Goal: Task Accomplishment & Management: Complete application form

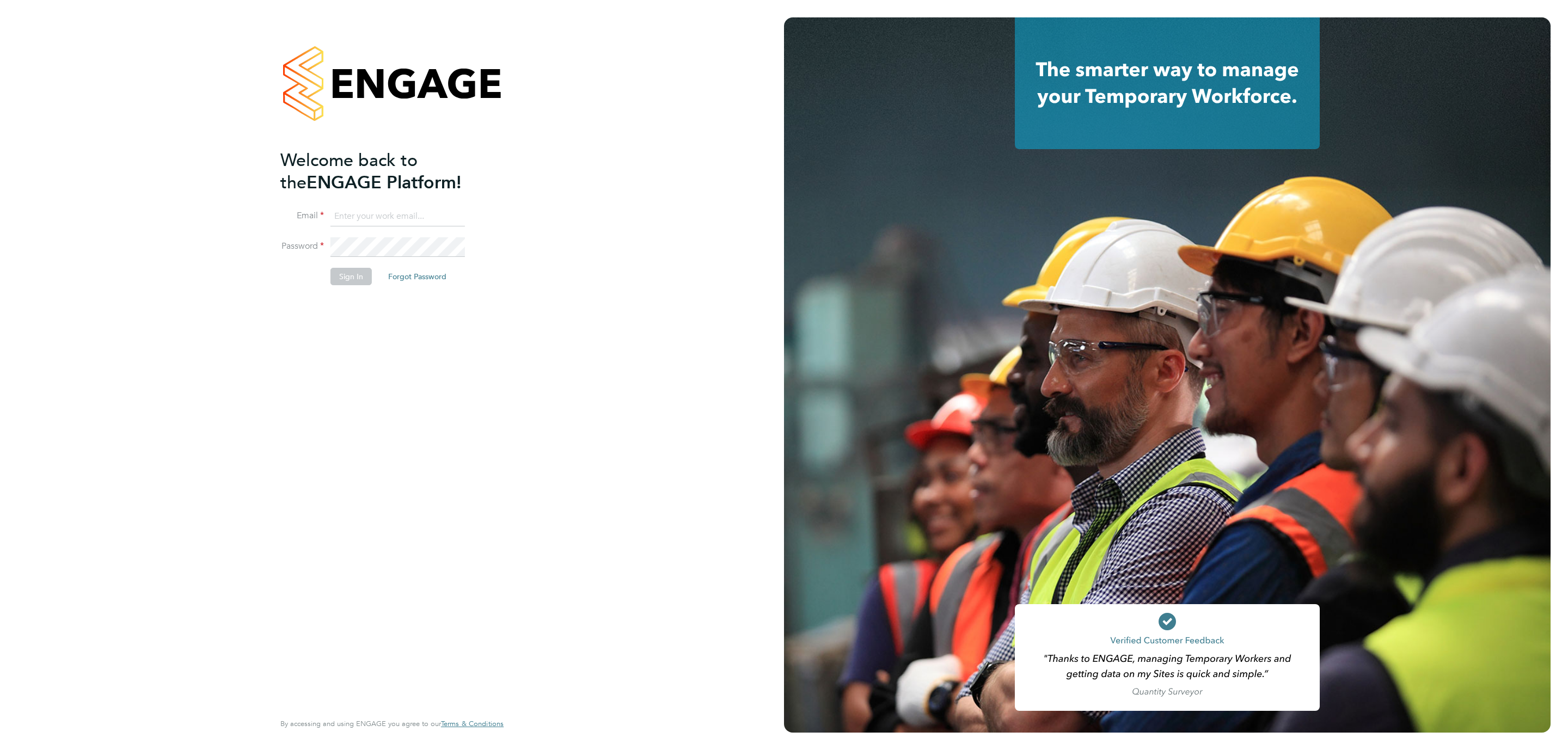
type input "d.murphy@oandb.co.uk"
click at [348, 278] on button "Sign In" at bounding box center [351, 276] width 41 height 17
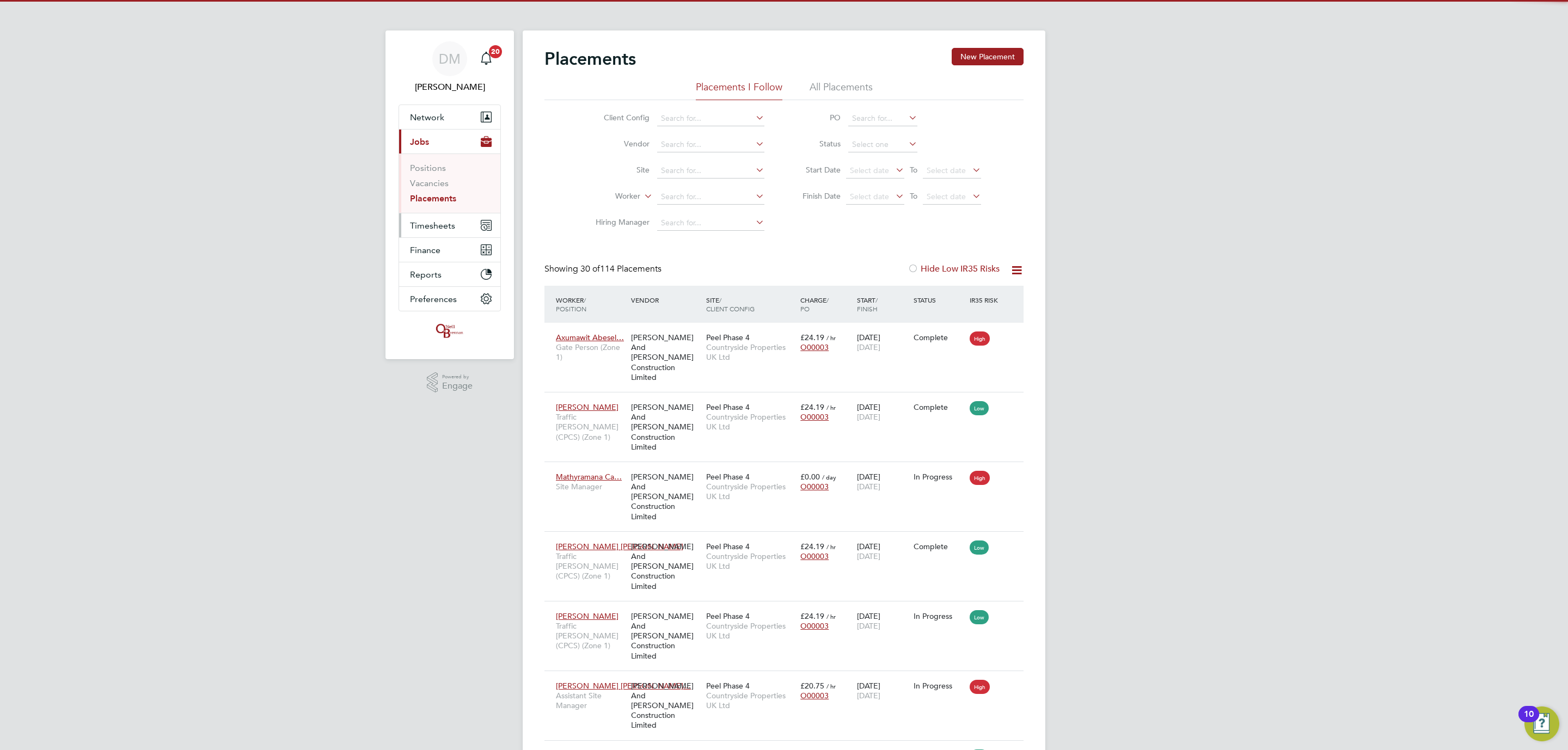
click at [425, 222] on span "Timesheets" at bounding box center [432, 226] width 45 height 10
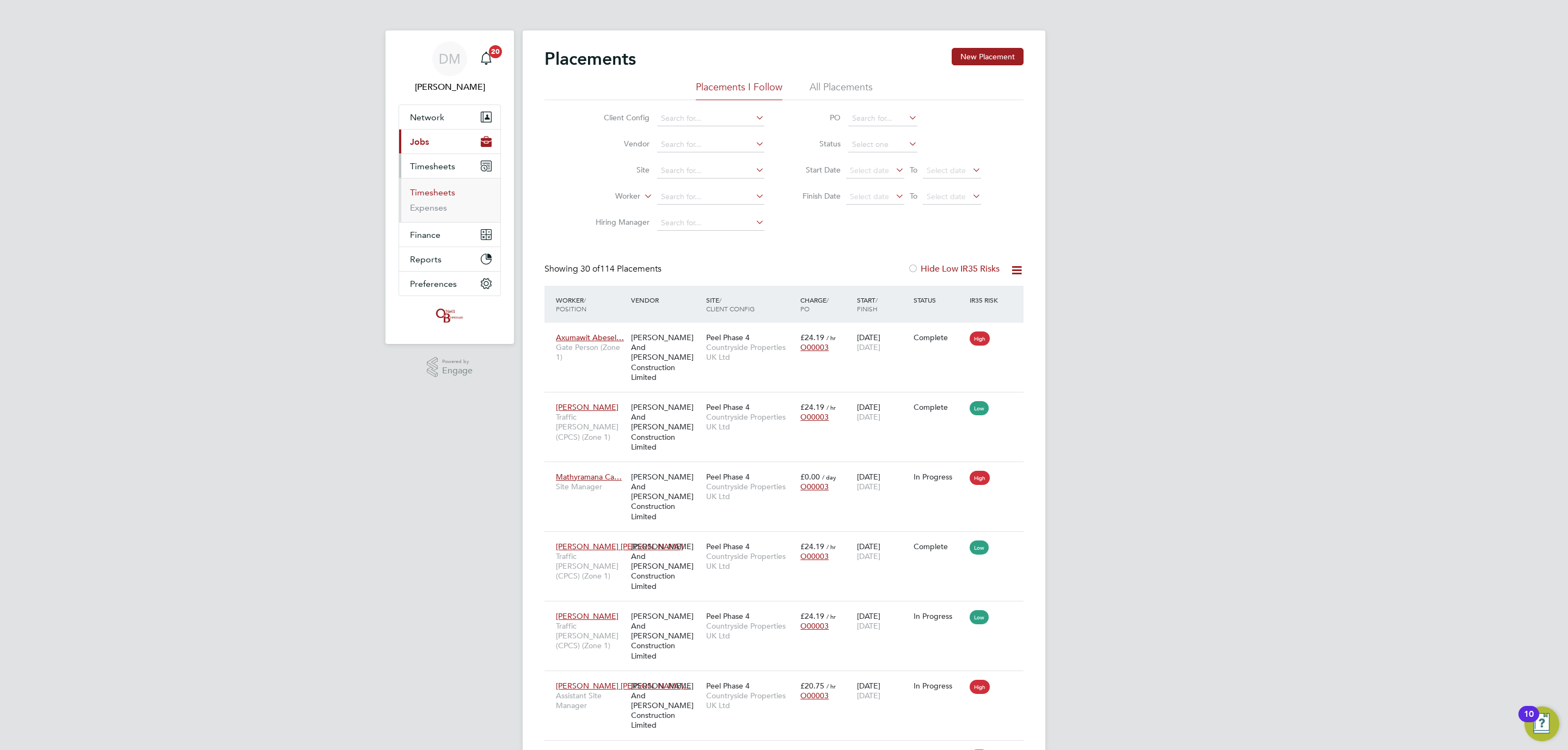
click at [443, 194] on link "Timesheets" at bounding box center [432, 193] width 45 height 10
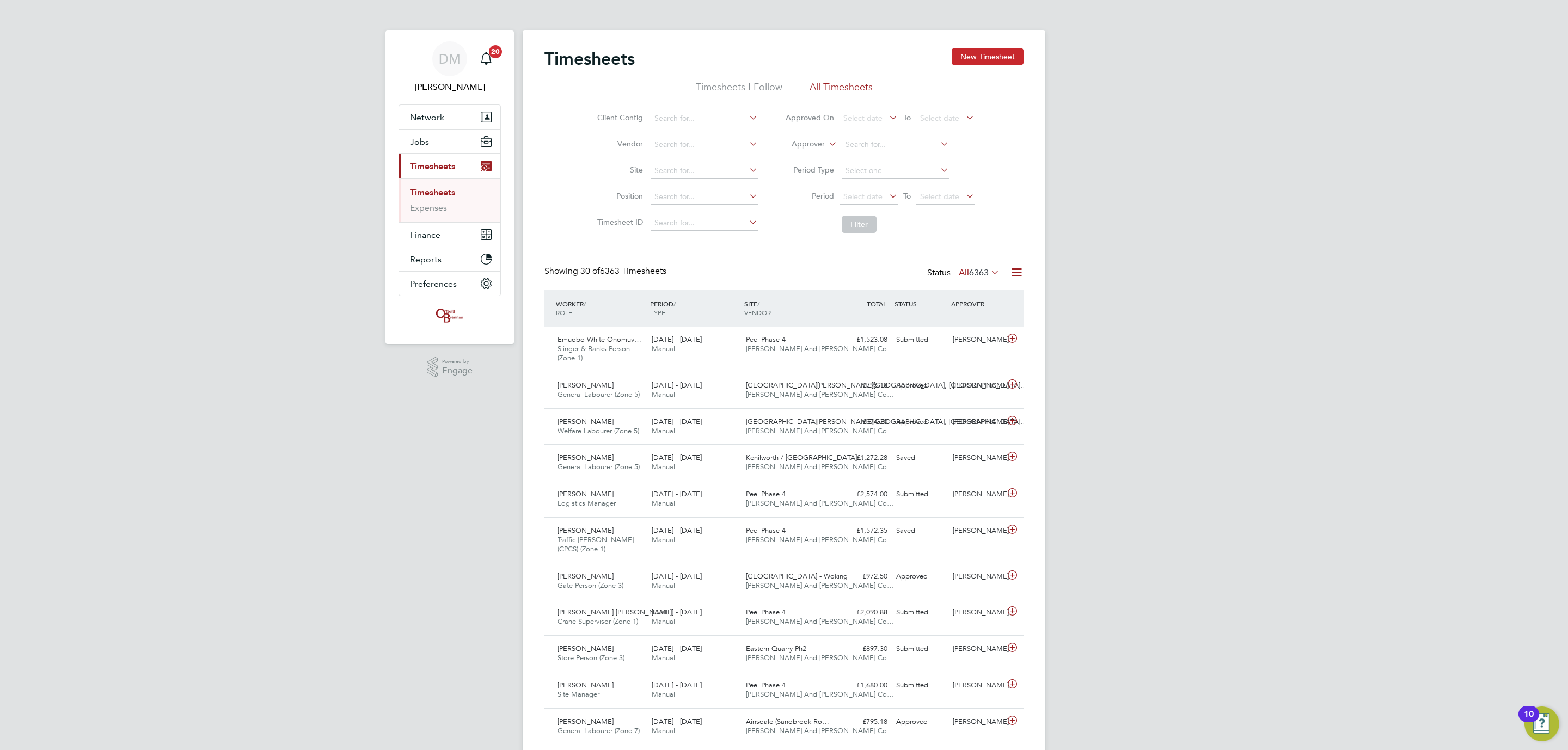
click at [954, 49] on button "New Timesheet" at bounding box center [988, 56] width 72 height 17
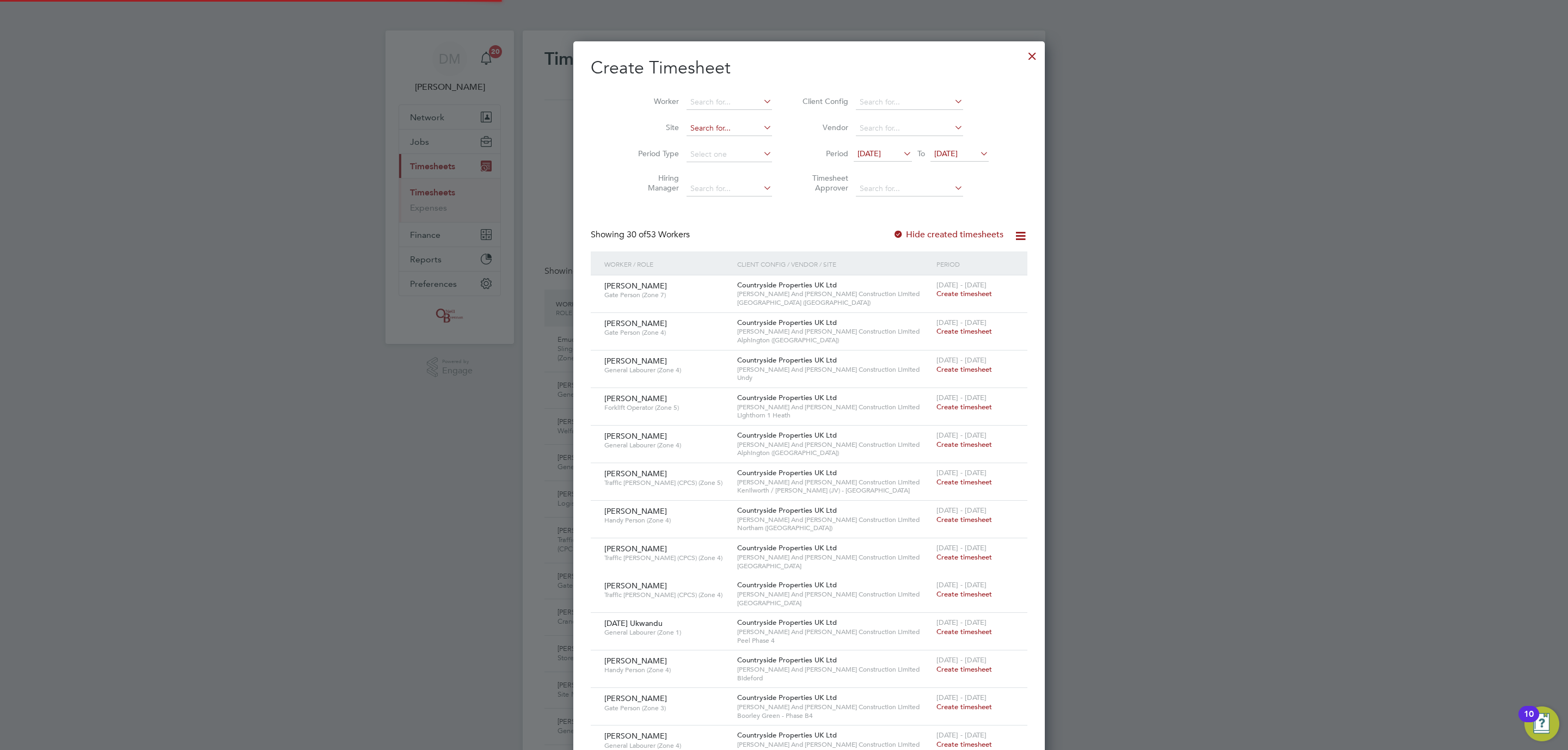
click at [699, 134] on input at bounding box center [729, 128] width 85 height 15
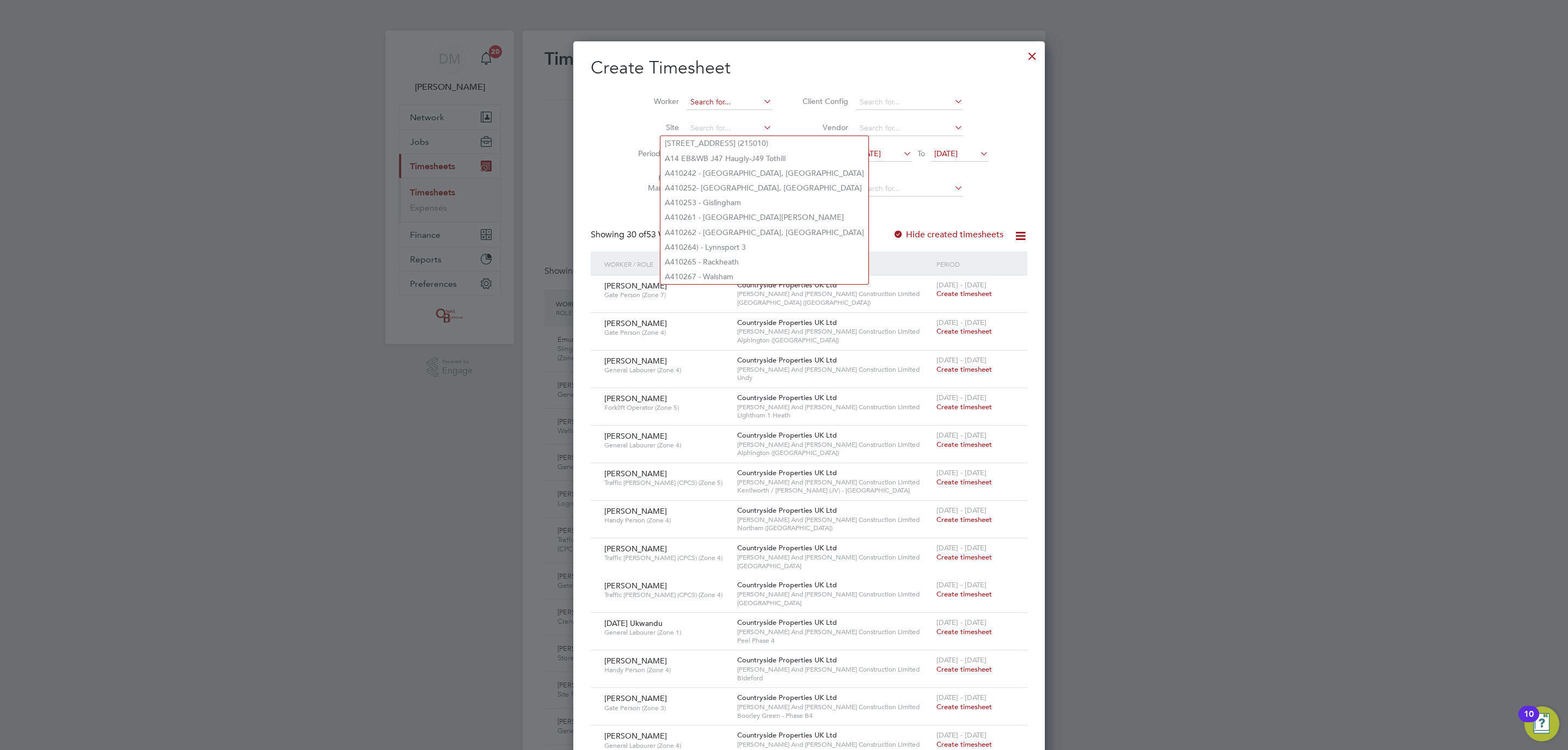
click at [701, 108] on input at bounding box center [729, 102] width 85 height 15
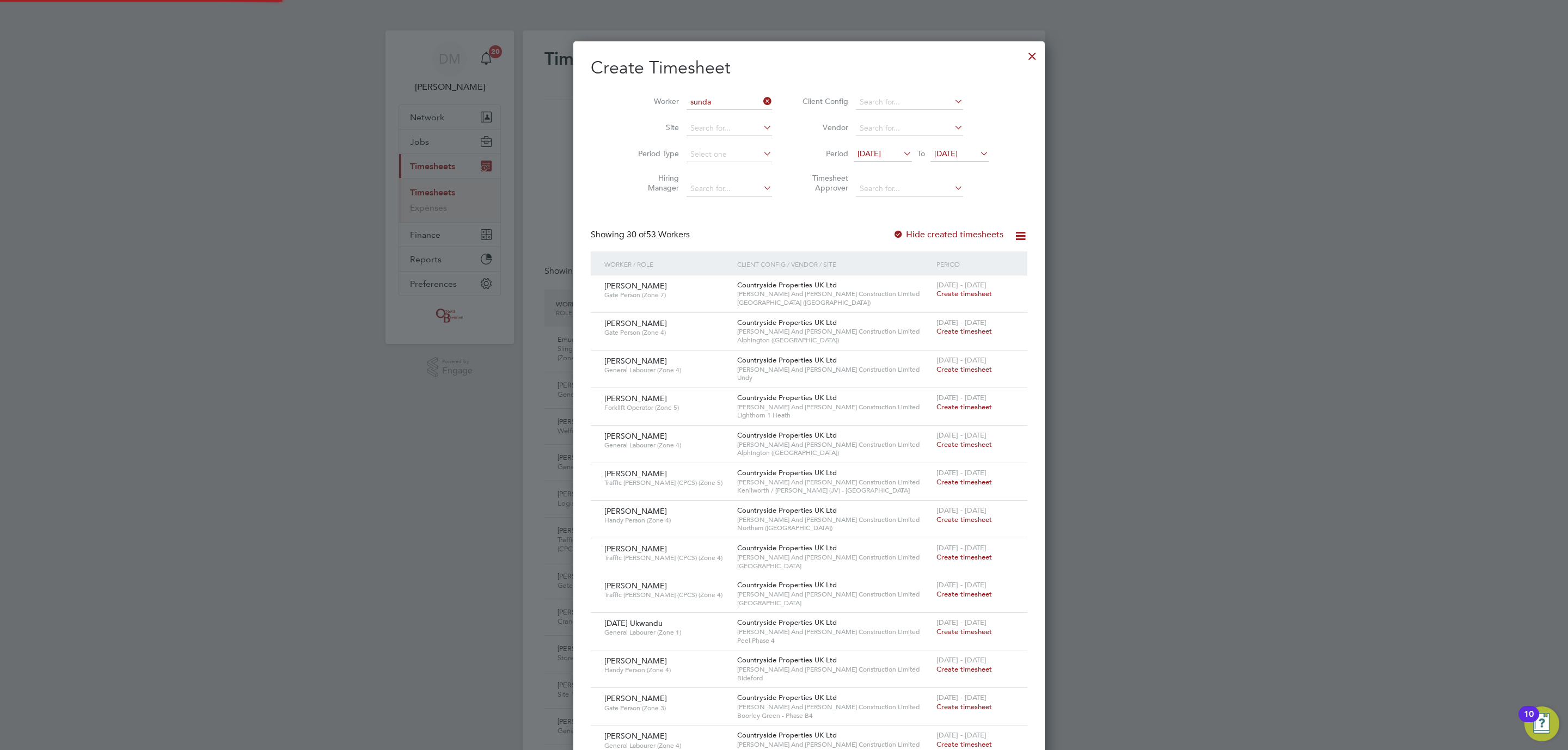
click at [701, 113] on li "Sunda y Ukwandu" at bounding box center [703, 118] width 86 height 15
type input "[DATE] Ukwandu"
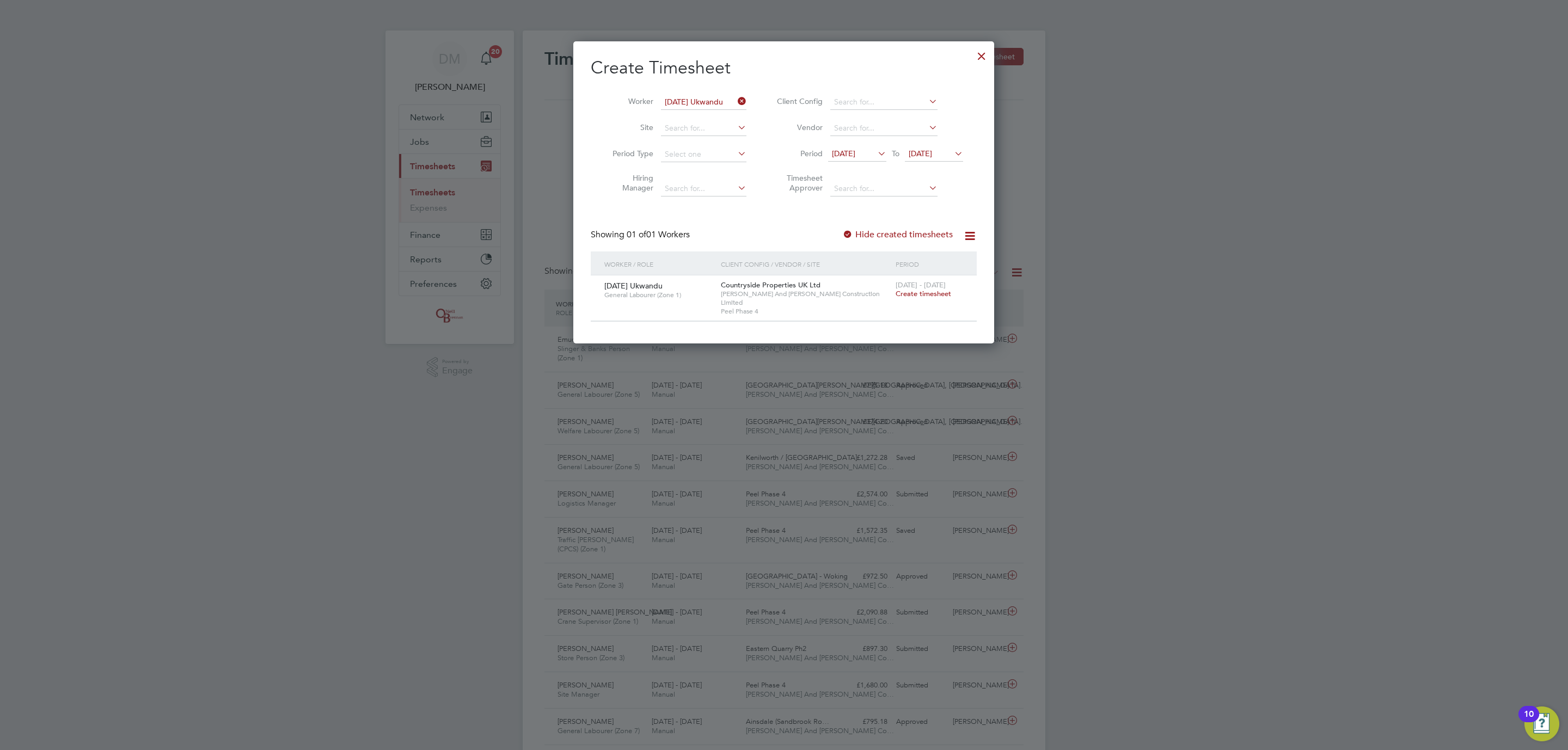
click at [924, 293] on span "Create timesheet" at bounding box center [923, 294] width 55 height 9
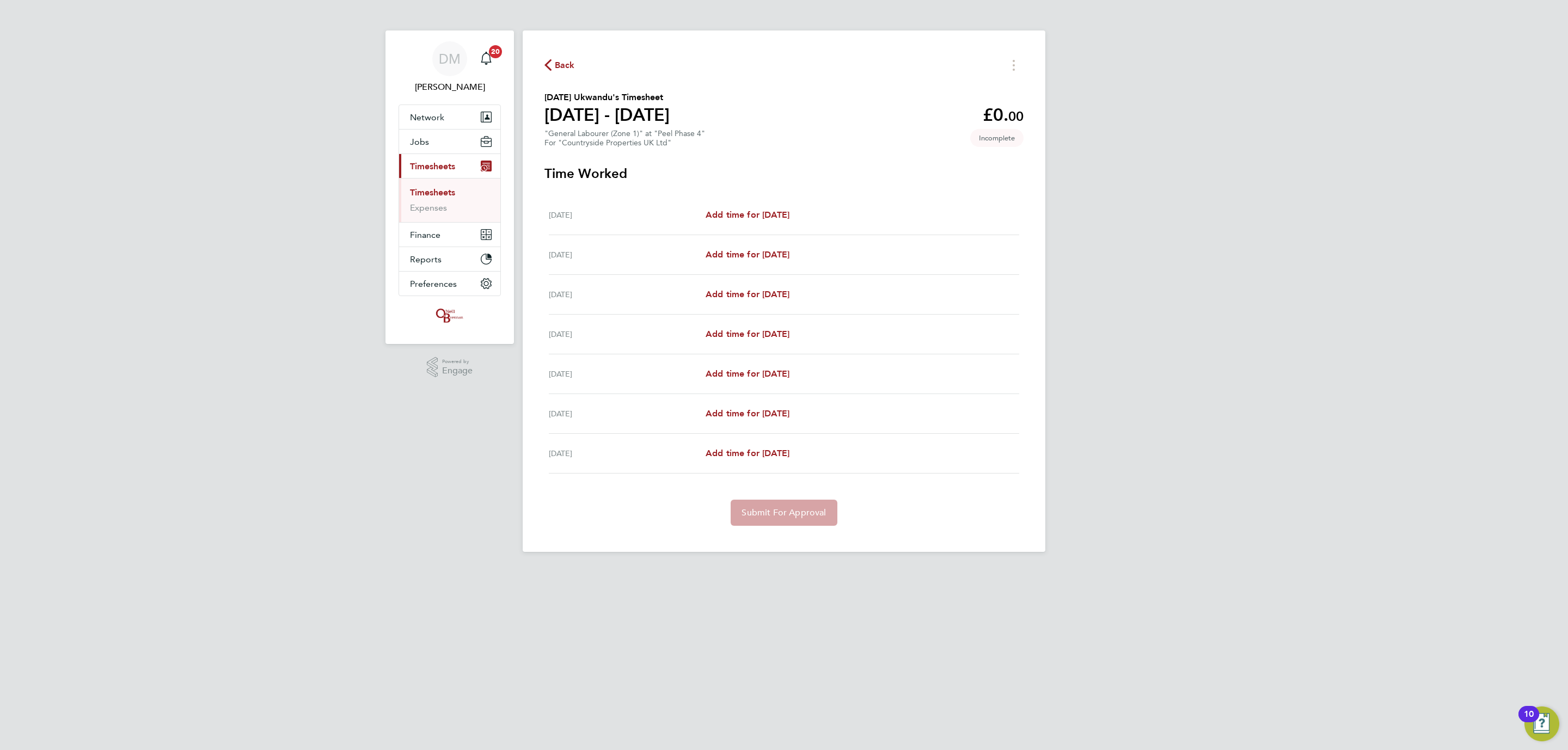
click at [695, 220] on div "[DATE]" at bounding box center [627, 214] width 157 height 13
click at [739, 211] on span "Add time for [DATE]" at bounding box center [747, 215] width 84 height 10
select select "30"
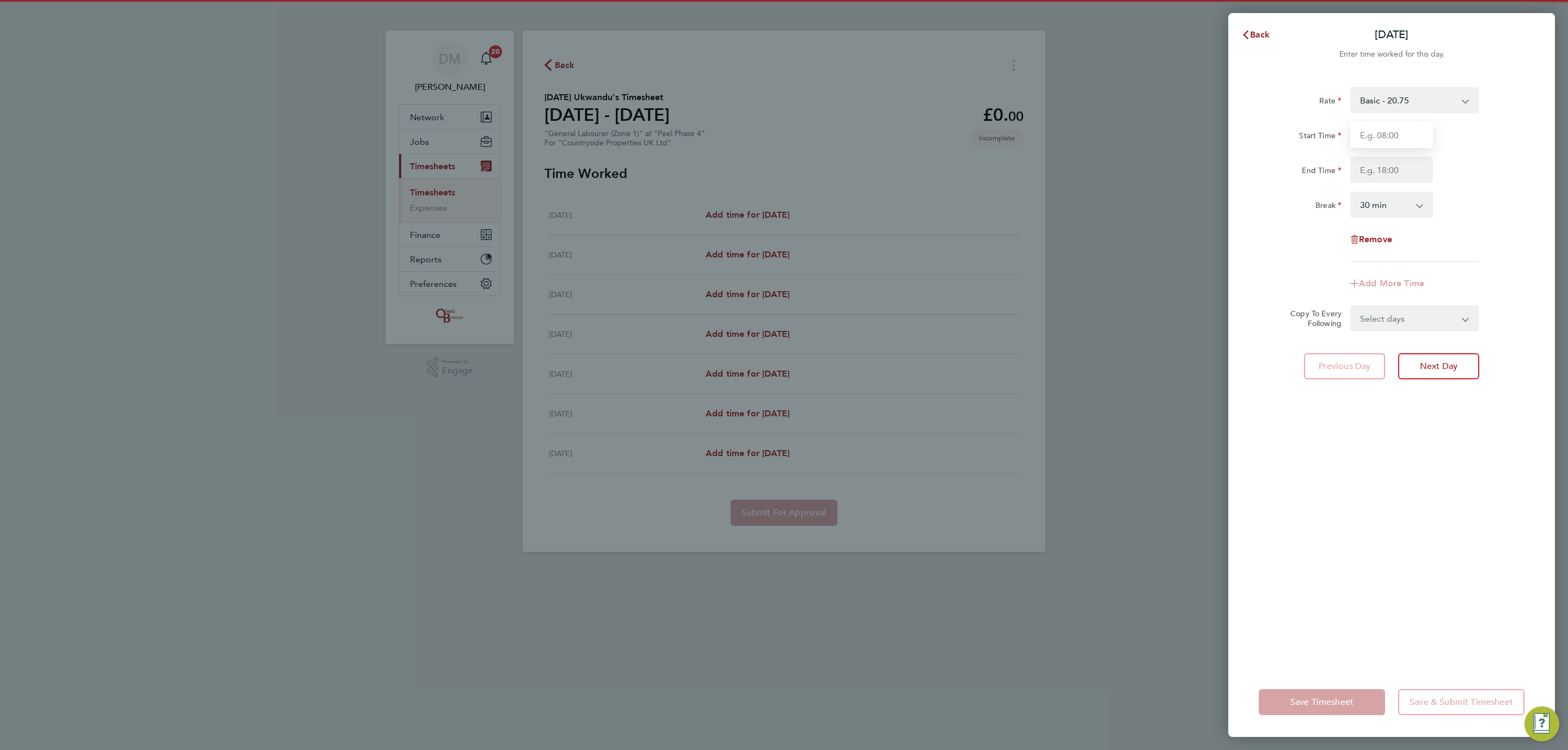
click at [1364, 137] on input "Start Time" at bounding box center [1391, 135] width 82 height 26
type input "08:00"
click at [1380, 172] on input "End Time" at bounding box center [1391, 169] width 82 height 26
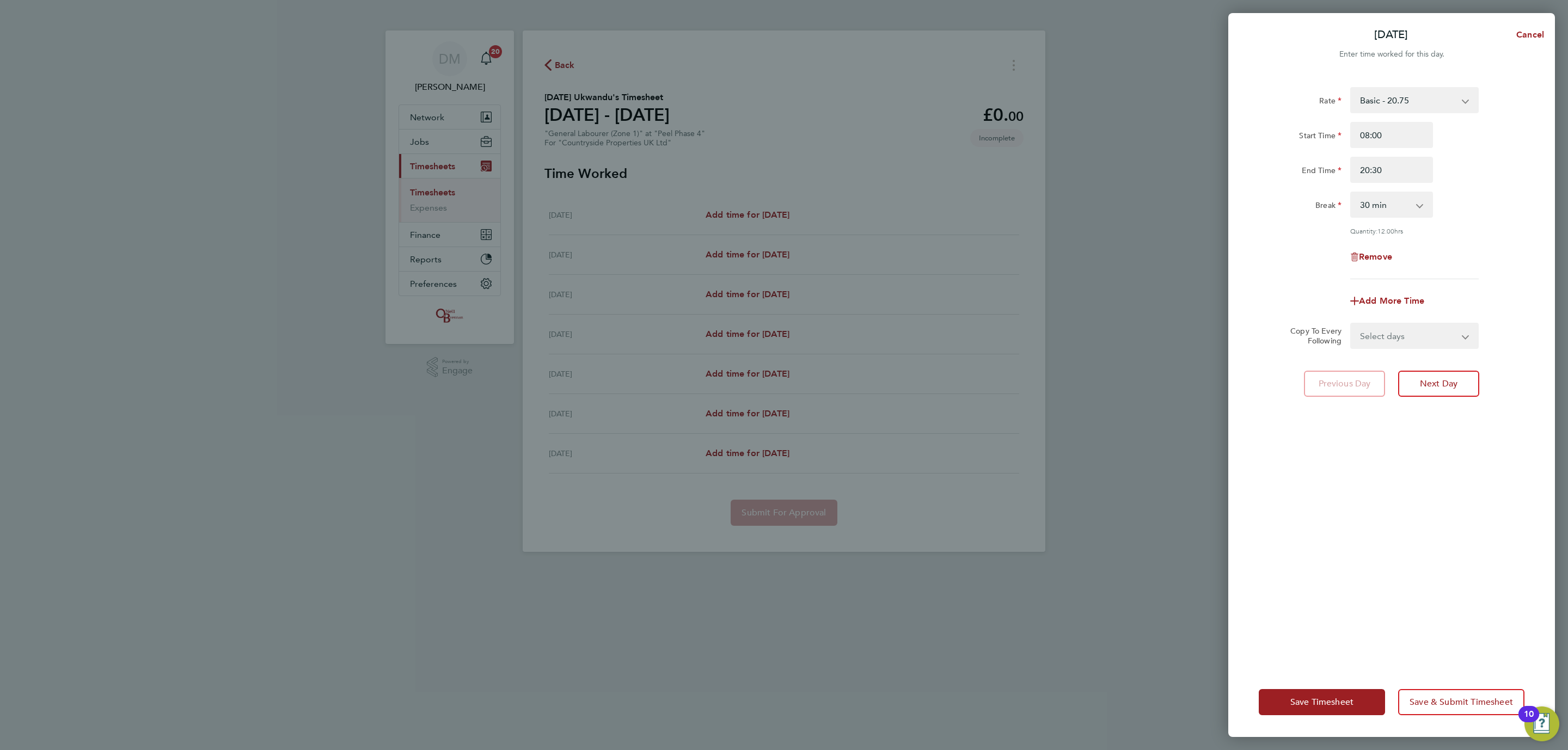
click at [1258, 205] on div "Break" at bounding box center [1300, 202] width 82 height 22
drag, startPoint x: 1395, startPoint y: 172, endPoint x: 1349, endPoint y: 174, distance: 46.0
click at [1349, 174] on div "20:30" at bounding box center [1392, 169] width 91 height 26
type input "21:00"
click at [1292, 216] on div "Break" at bounding box center [1300, 205] width 91 height 26
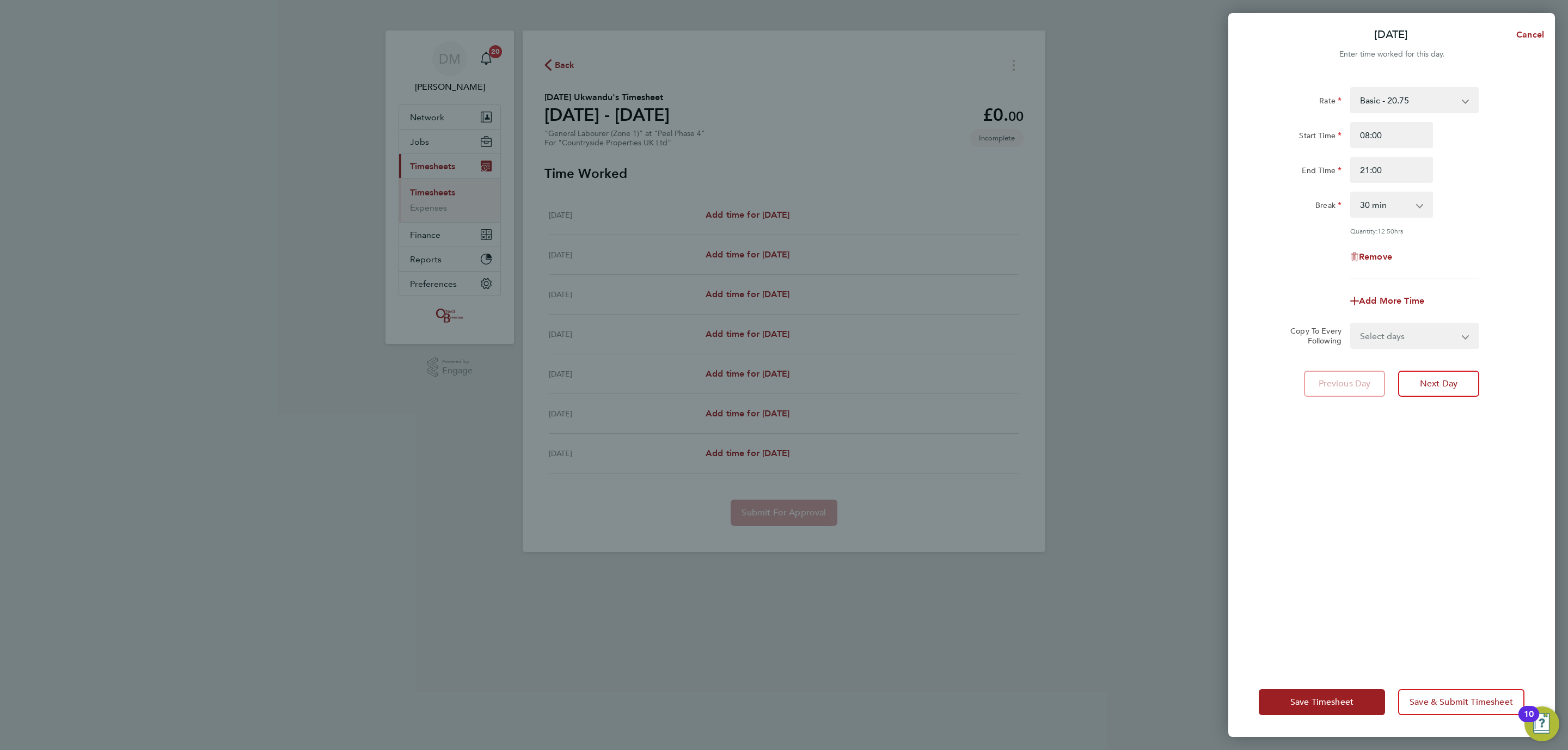
click at [1410, 324] on select "Select days Day Weekday (Mon-Fri) Weekend (Sat-Sun) [DATE] [DATE] [DATE] [DATE]…" at bounding box center [1408, 336] width 115 height 24
select select "TUE"
click at [1351, 324] on select "Select days Day Weekday (Mon-Fri) Weekend (Sat-Sun) [DATE] [DATE] [DATE] [DATE]…" at bounding box center [1408, 336] width 115 height 24
select select "[DATE]"
click at [1425, 423] on button "Next Day" at bounding box center [1438, 432] width 81 height 26
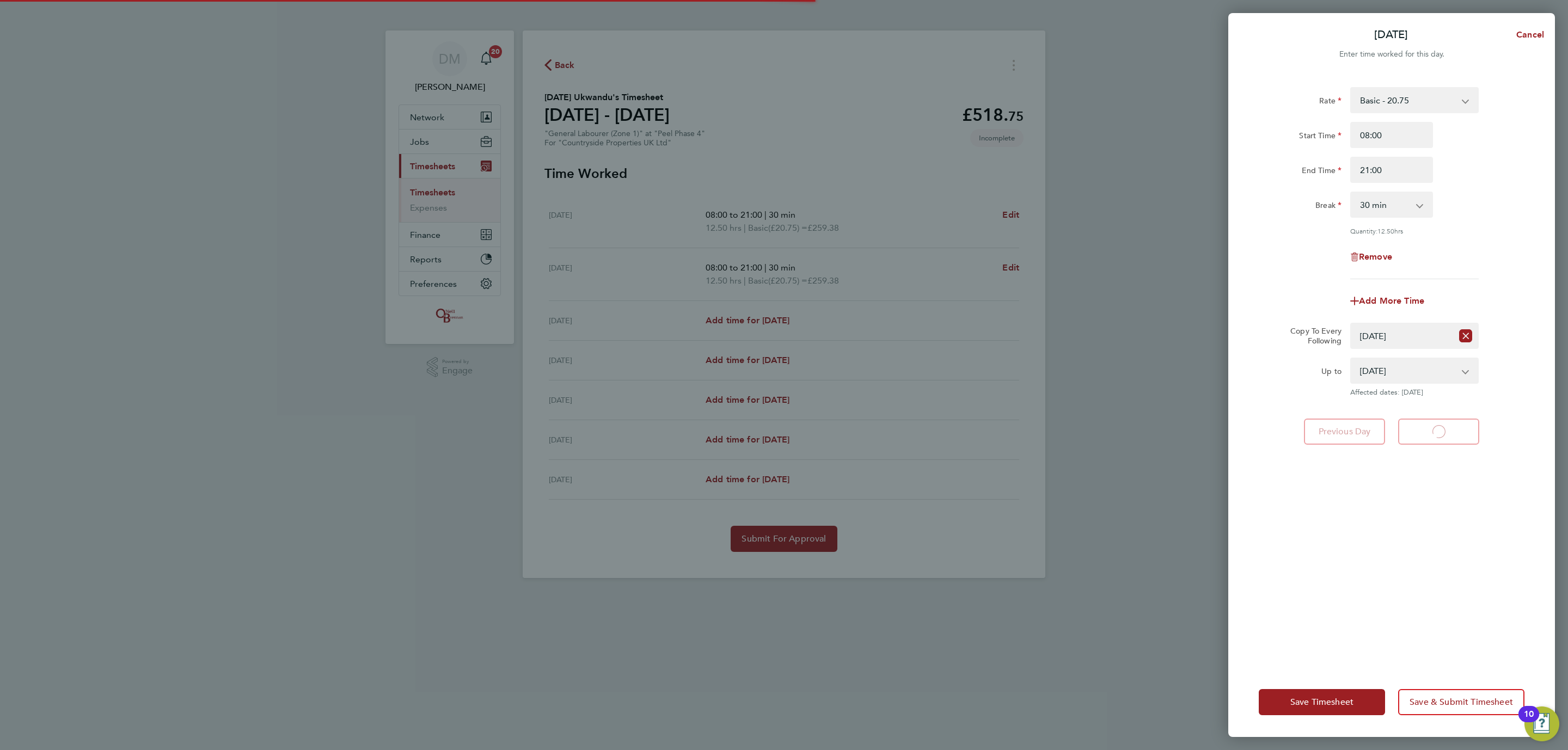
select select "30"
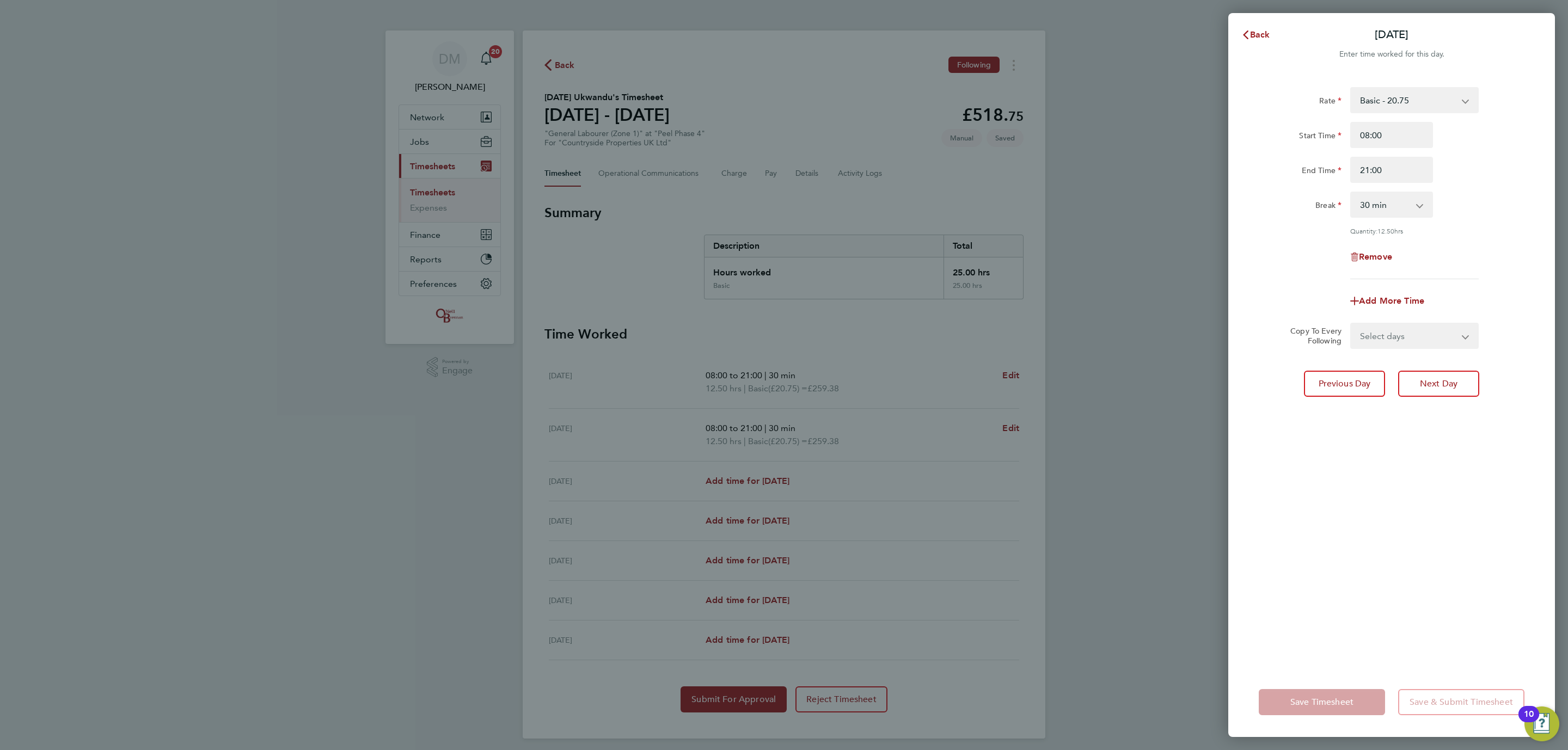
drag, startPoint x: 1411, startPoint y: 327, endPoint x: 1405, endPoint y: 343, distance: 17.1
click at [1411, 327] on select "Select days Day Weekday (Mon-Fri) Weekend (Sat-Sun) [DATE] [DATE] [DATE] [DATE]…" at bounding box center [1408, 336] width 115 height 24
select select "WED"
click at [1351, 324] on select "Select days Day Weekday (Mon-Fri) Weekend (Sat-Sun) [DATE] [DATE] [DATE] [DATE]…" at bounding box center [1408, 336] width 115 height 24
select select "[DATE]"
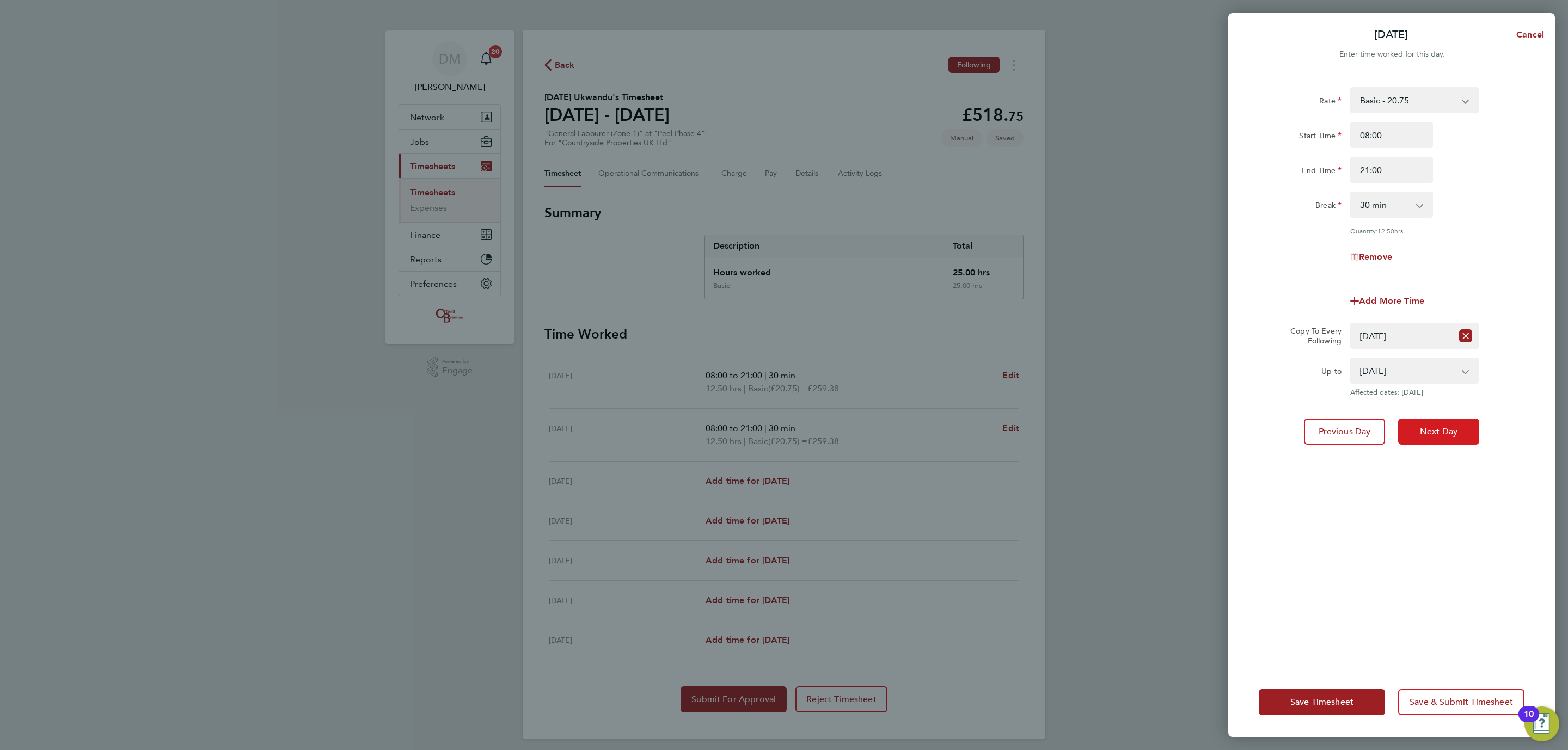
click at [1434, 435] on button "Next Day" at bounding box center [1438, 432] width 81 height 26
select select "0: null"
select select "30"
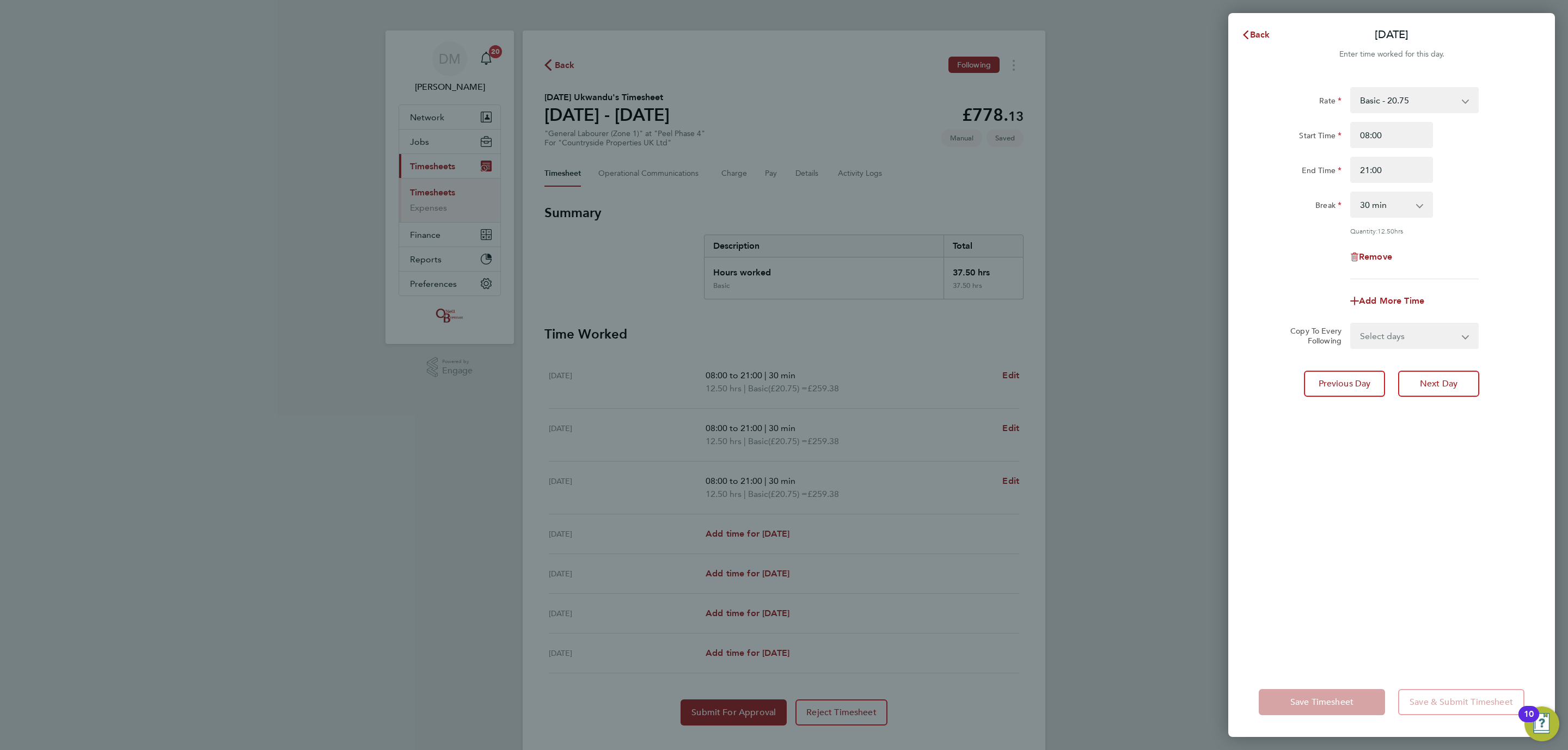
drag, startPoint x: 1426, startPoint y: 335, endPoint x: 1424, endPoint y: 345, distance: 10.2
click at [1426, 335] on select "Select days Day Weekday (Mon-Fri) Weekend (Sat-Sun) [DATE] [DATE] [DATE] [DATE]" at bounding box center [1408, 336] width 115 height 24
select select "THU"
click at [1351, 324] on select "Select days Day Weekday (Mon-Fri) Weekend (Sat-Sun) [DATE] [DATE] [DATE] [DATE]" at bounding box center [1408, 336] width 115 height 24
select select "[DATE]"
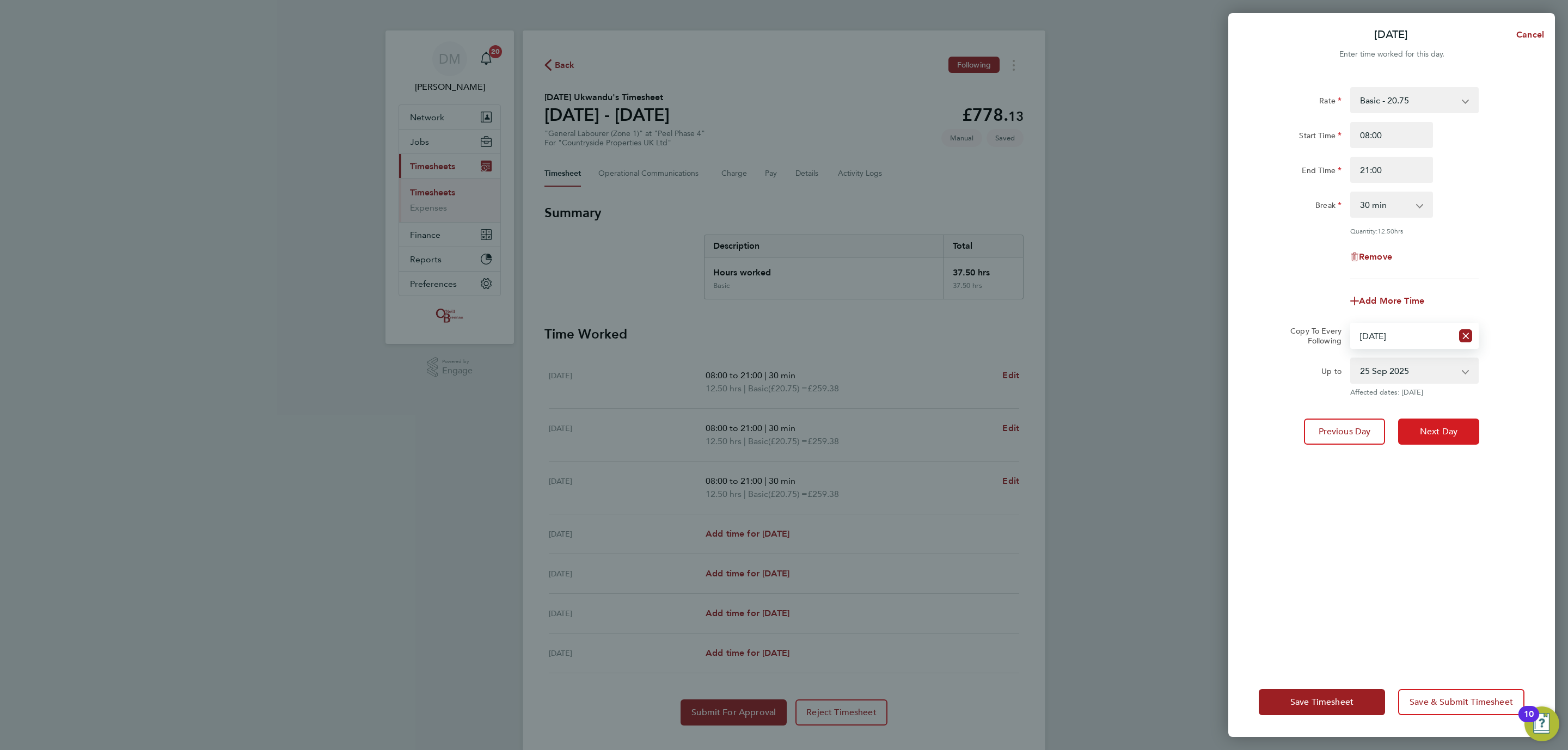
click at [1414, 438] on button "Next Day" at bounding box center [1438, 432] width 81 height 26
select select "0: null"
select select "30"
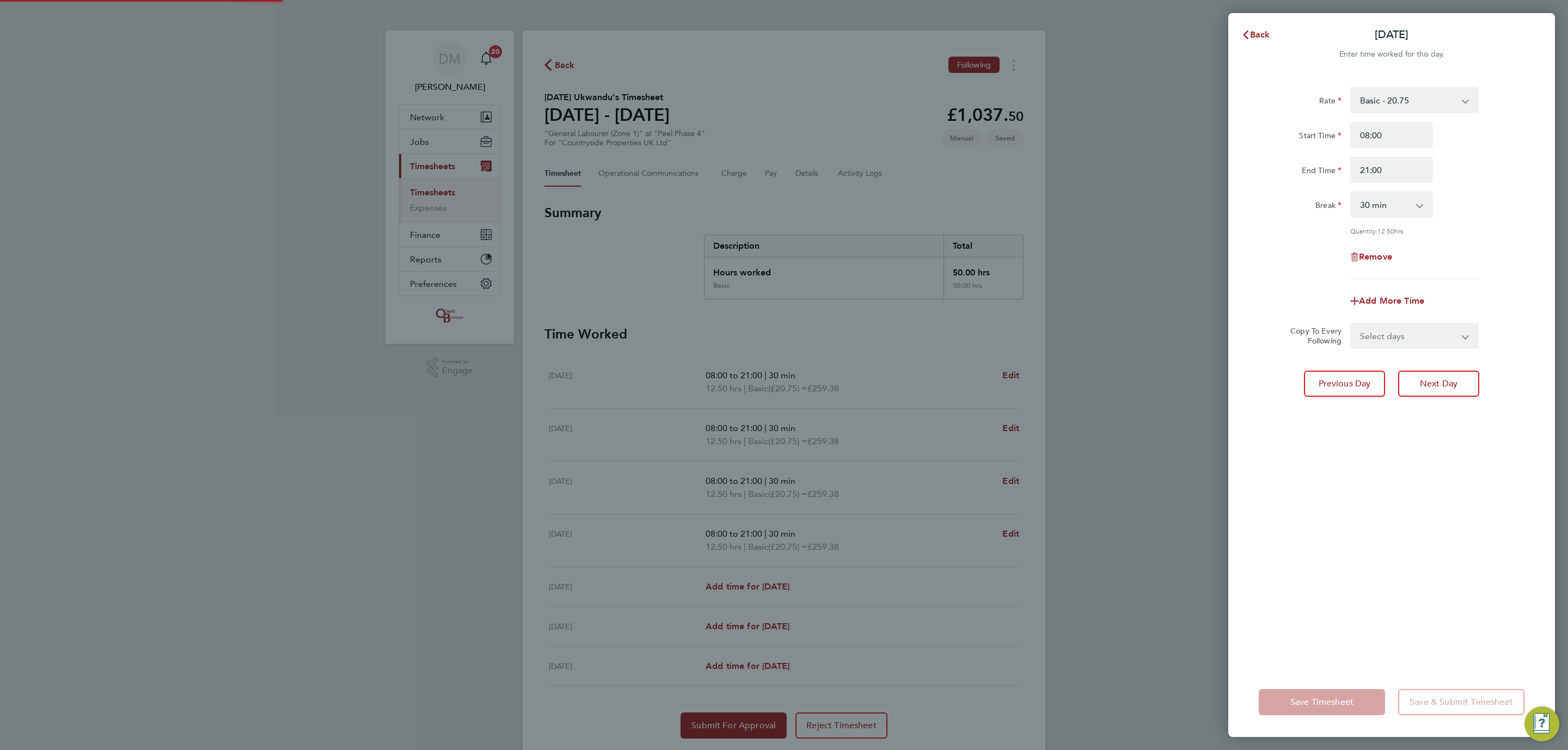
drag, startPoint x: 1377, startPoint y: 331, endPoint x: 1378, endPoint y: 345, distance: 14.0
click at [1377, 331] on select "Select days Day Weekend (Sat-Sun) [DATE] [DATE] [DATE]" at bounding box center [1408, 336] width 115 height 24
select select "FRI"
click at [1351, 324] on select "Select days Day Weekend (Sat-Sun) [DATE] [DATE] [DATE]" at bounding box center [1408, 336] width 115 height 24
select select "[DATE]"
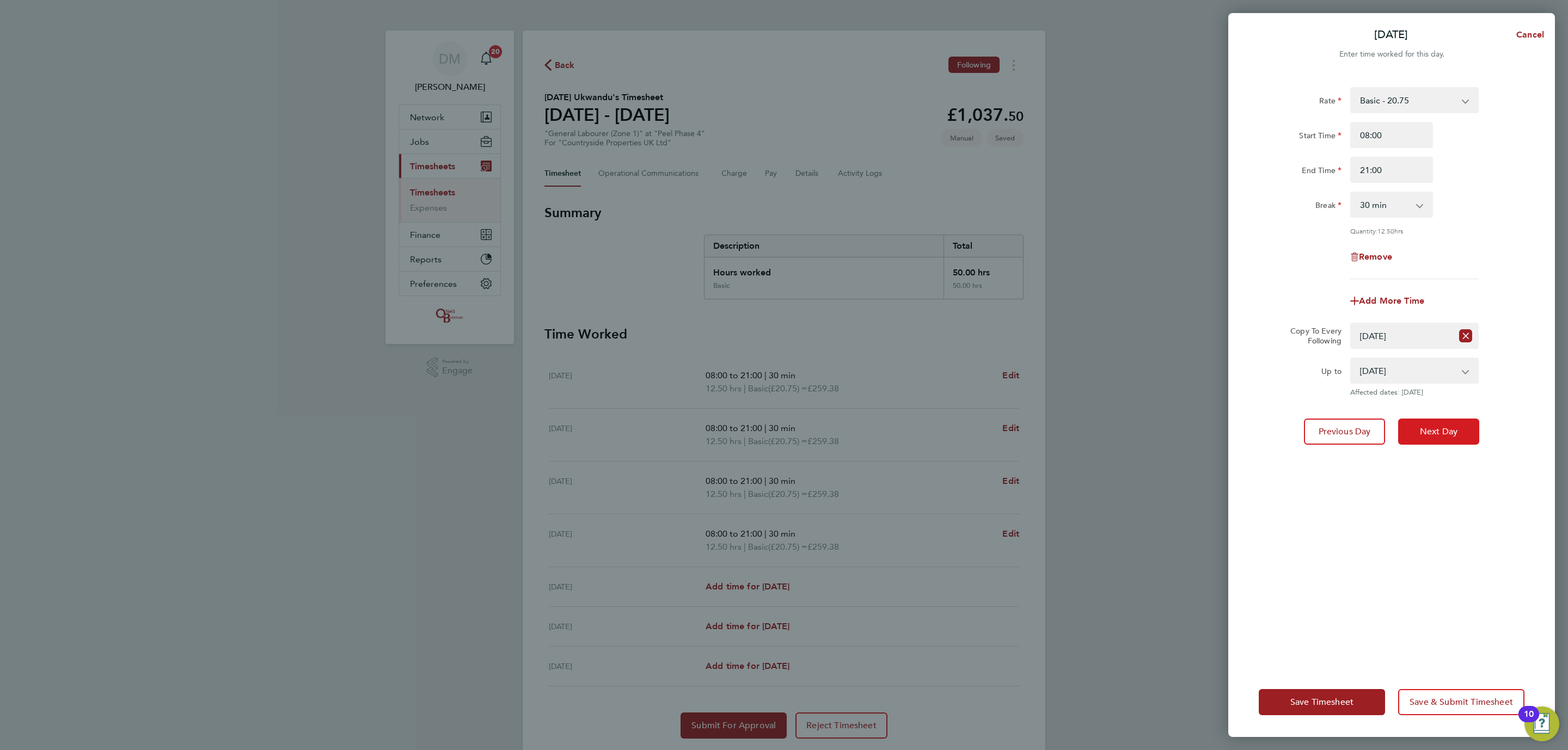
click at [1418, 423] on button "Next Day" at bounding box center [1438, 432] width 81 height 26
select select "30"
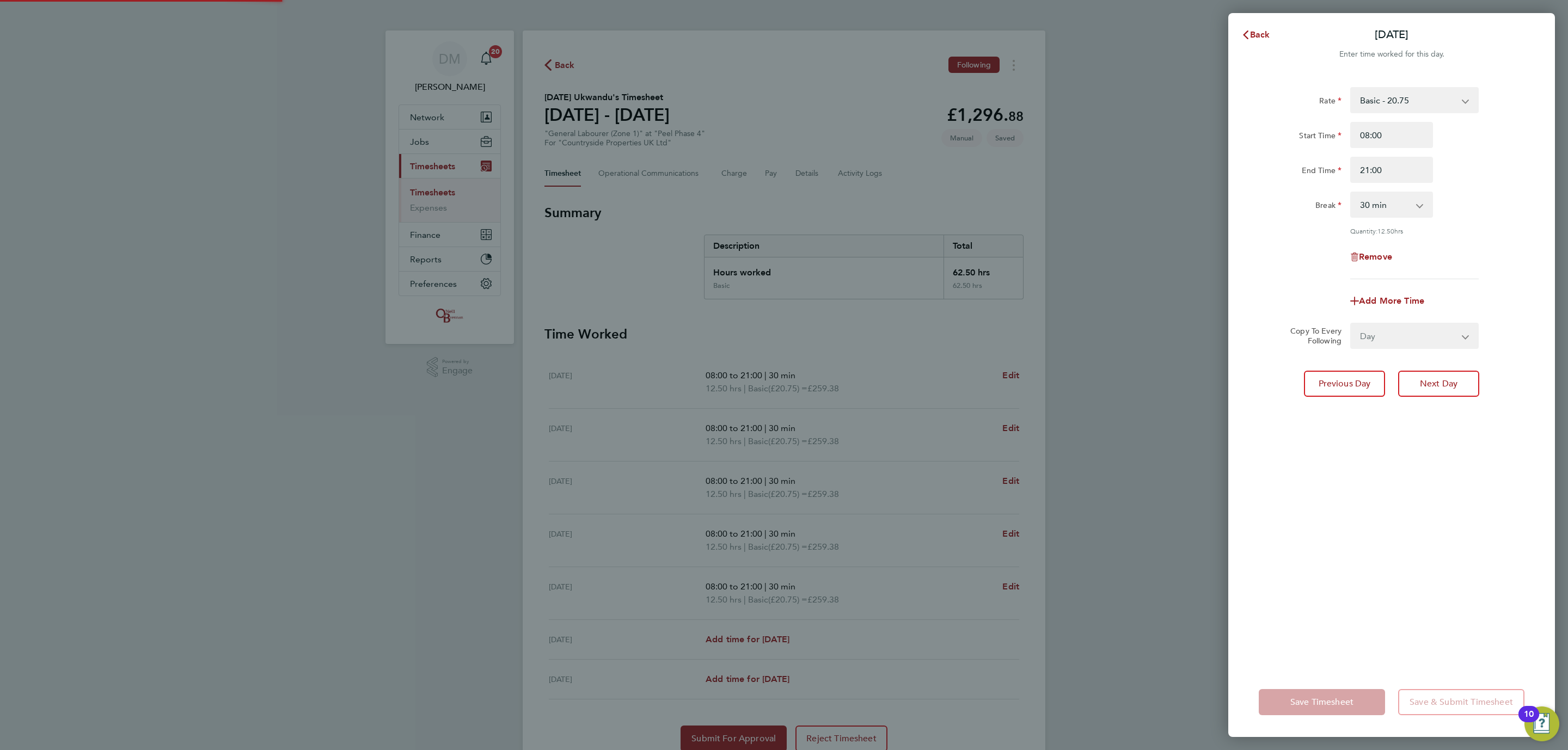
select select "0: null"
click at [1429, 389] on button "Next Day" at bounding box center [1438, 384] width 81 height 26
select select "30"
click at [1397, 142] on input "Start Time" at bounding box center [1391, 135] width 82 height 26
type input "08:00"
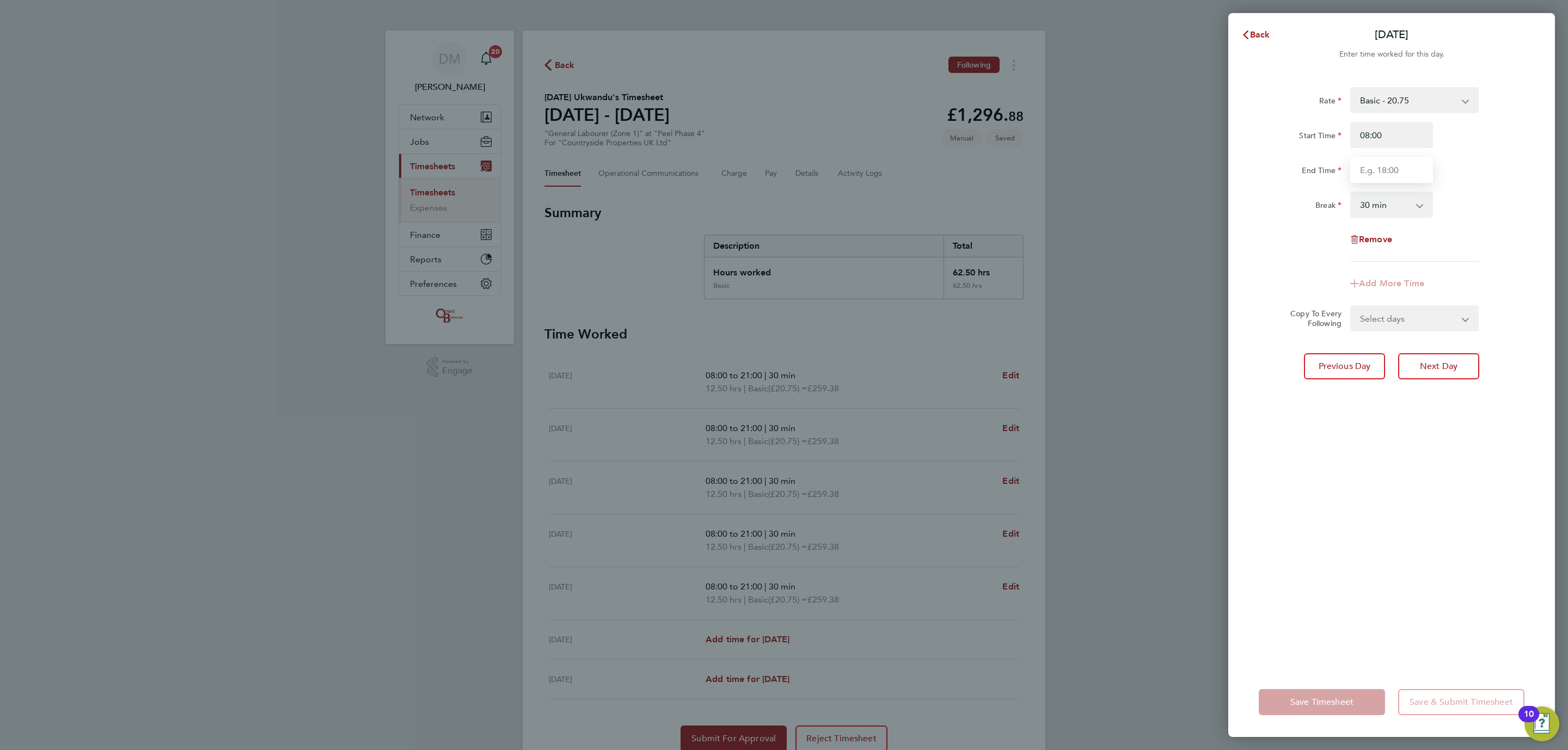
click at [1384, 172] on input "End Time" at bounding box center [1391, 169] width 82 height 26
type input "18:30"
click at [1285, 224] on div "Rate Basic - 20.75 Start Time 08:00 End Time 18:30 Break 0 min 15 min 30 min 45…" at bounding box center [1391, 174] width 265 height 175
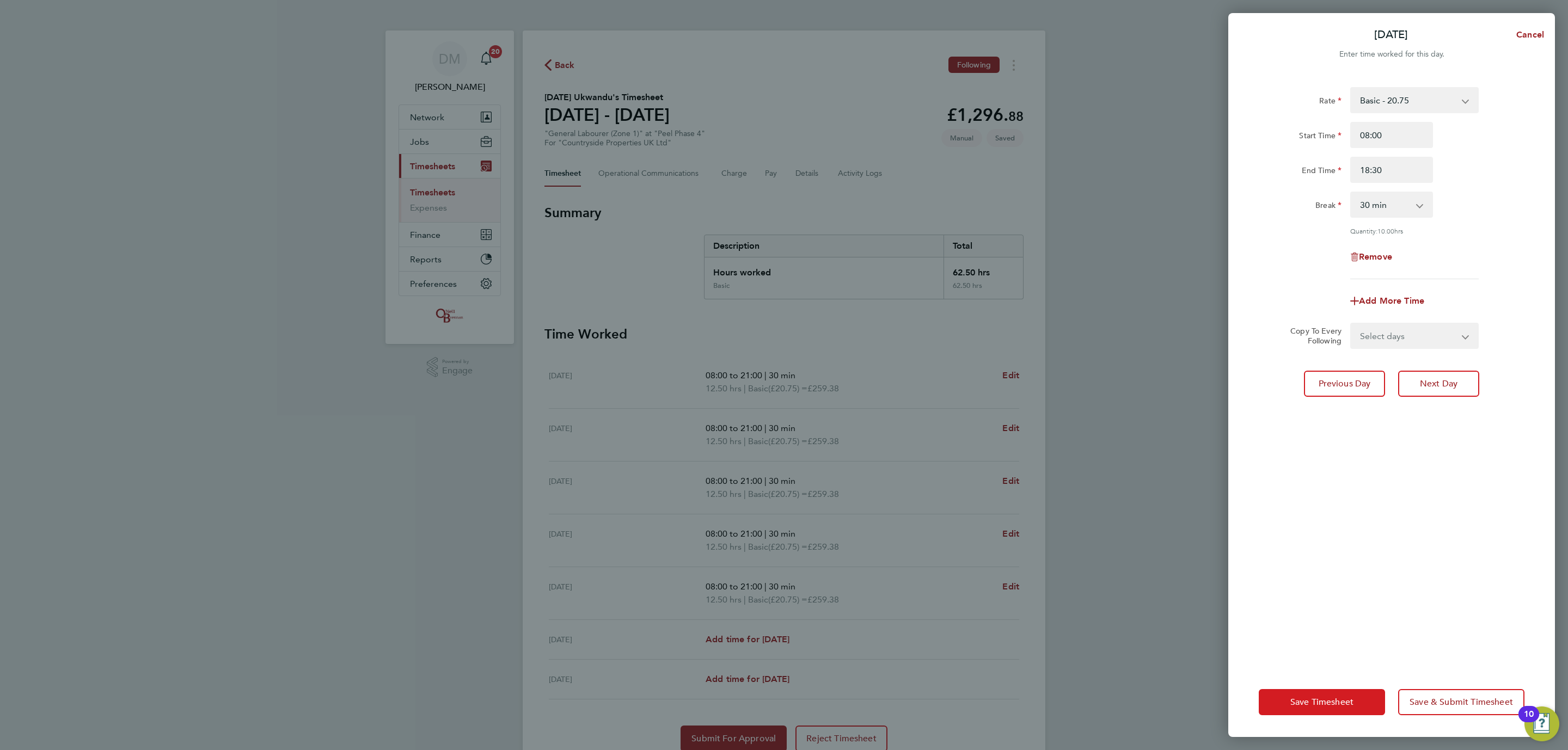
click at [1320, 703] on span "Save Timesheet" at bounding box center [1321, 702] width 63 height 11
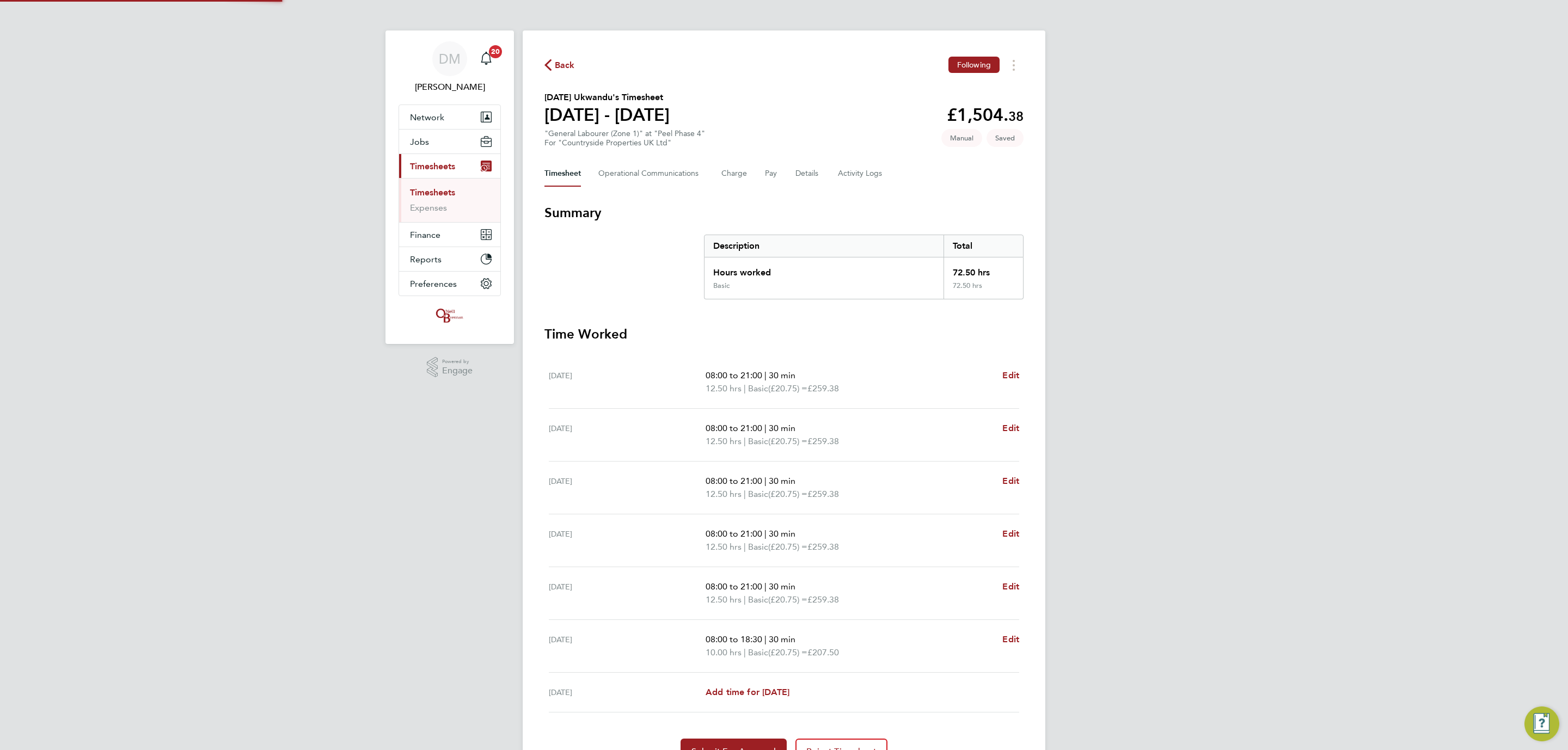
click at [1076, 524] on div "DM [PERSON_NAME] Notifications 20 Applications: Network Team Members Businesses…" at bounding box center [784, 404] width 1568 height 808
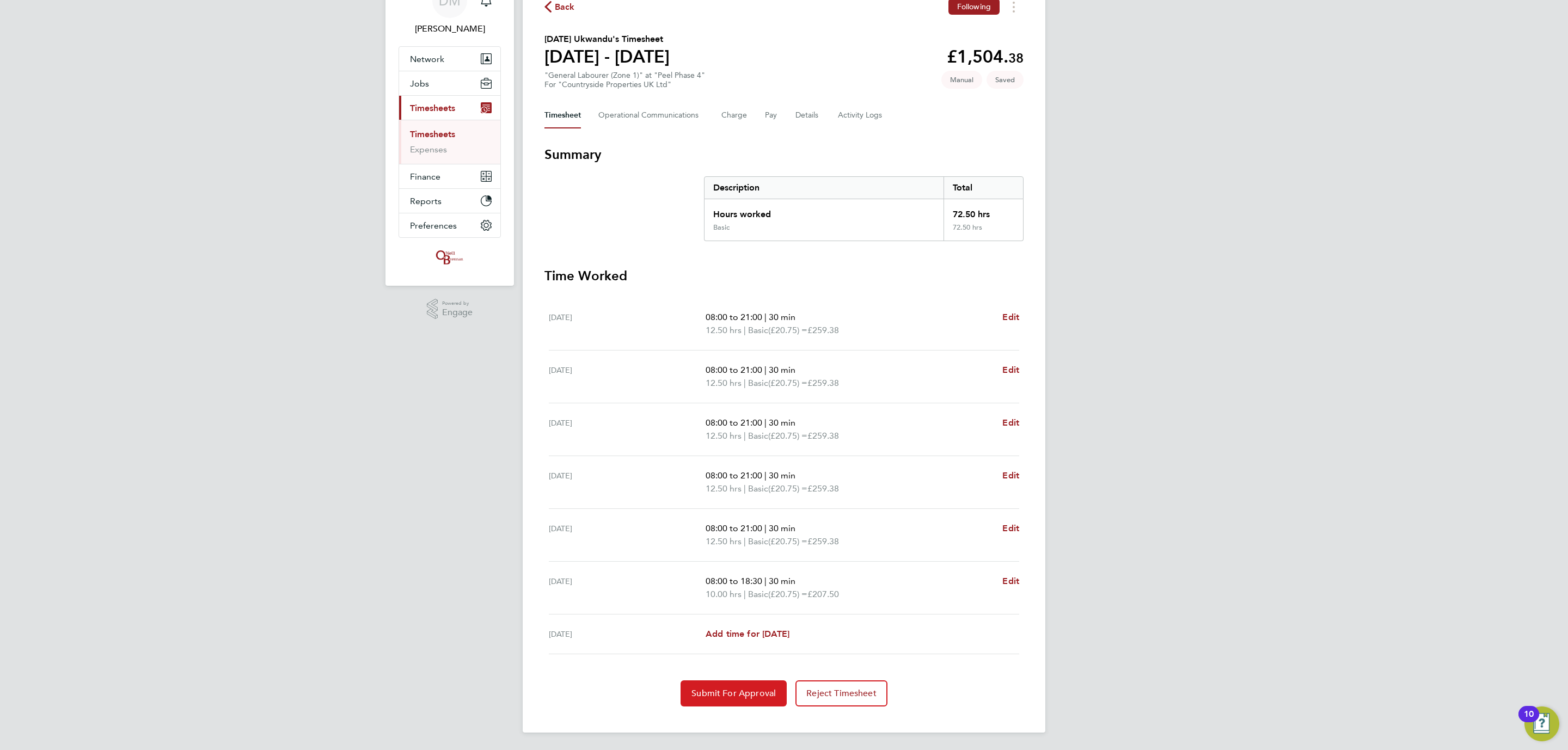
click at [726, 681] on button "Submit For Approval" at bounding box center [734, 693] width 106 height 26
